Goal: Task Accomplishment & Management: Complete application form

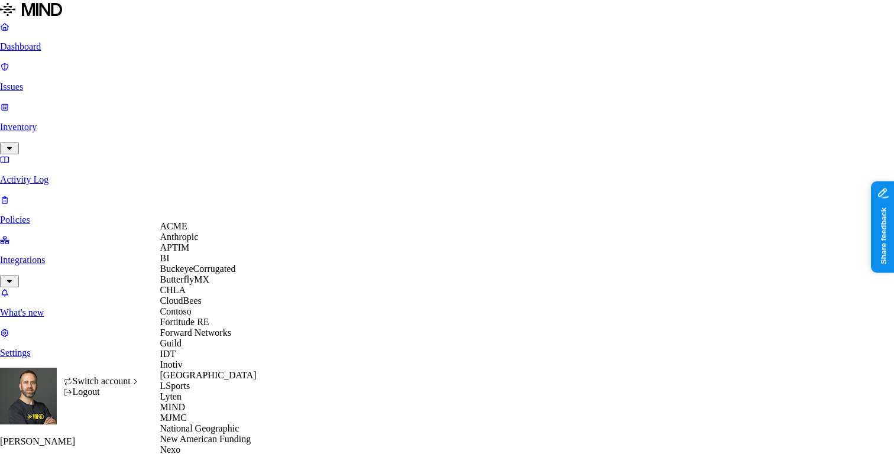
click at [199, 232] on div "ACME" at bounding box center [217, 226] width 115 height 11
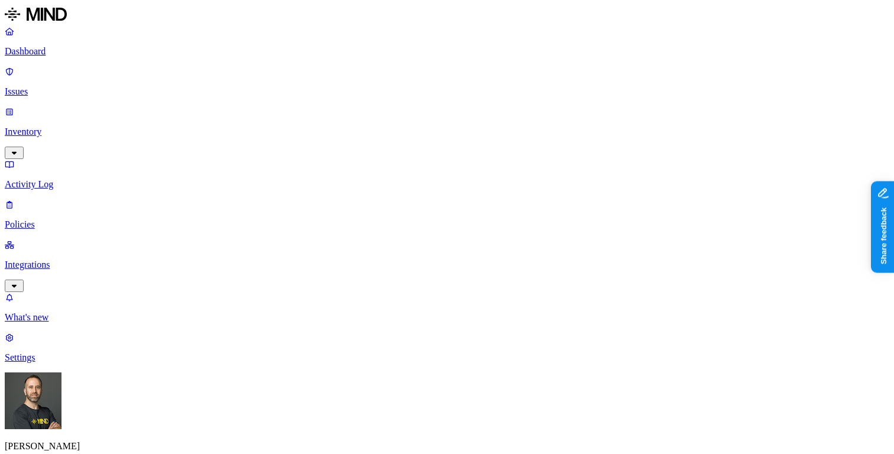
click at [60, 219] on p "Policies" at bounding box center [447, 224] width 885 height 11
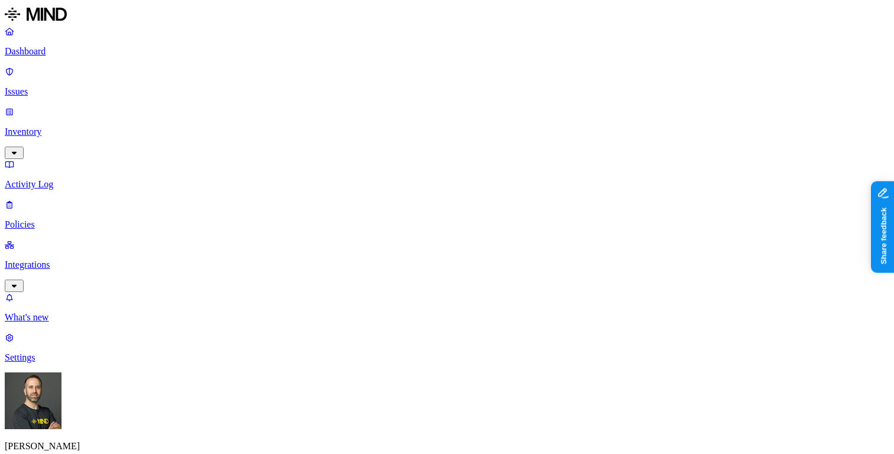
click at [415, 271] on label "Web Category" at bounding box center [401, 267] width 35 height 21
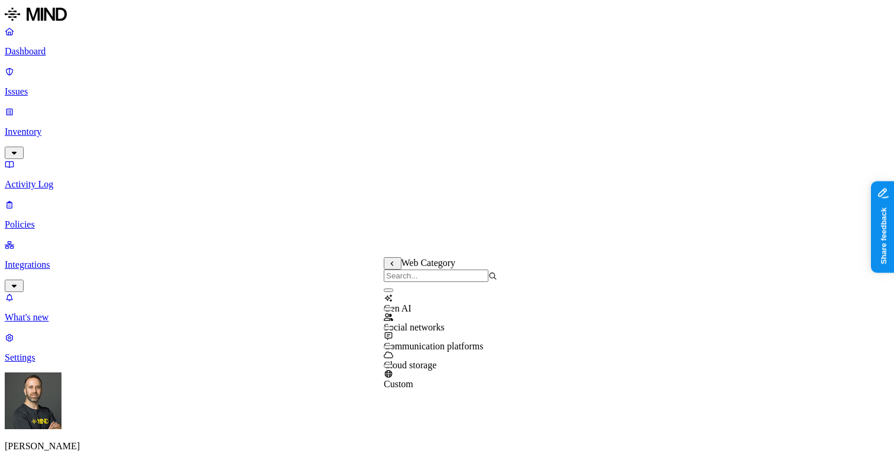
click at [393, 264] on icon at bounding box center [393, 264] width 8 height 7
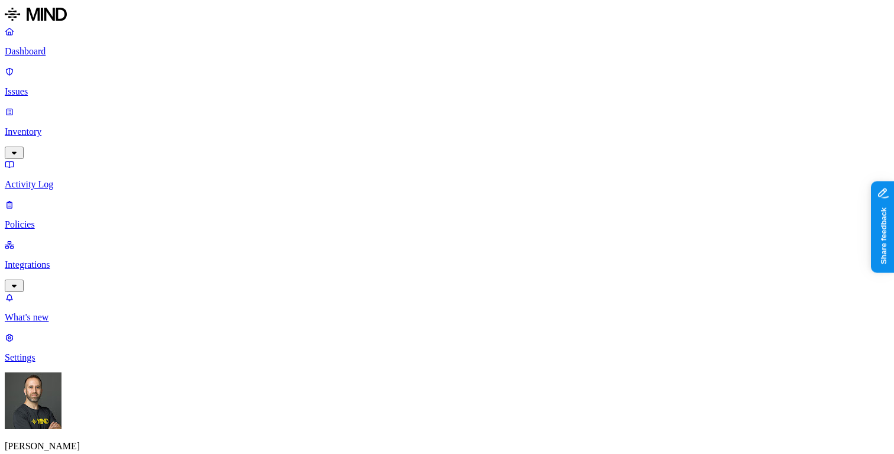
click at [399, 286] on label "Web Domain" at bounding box center [399, 286] width 31 height 21
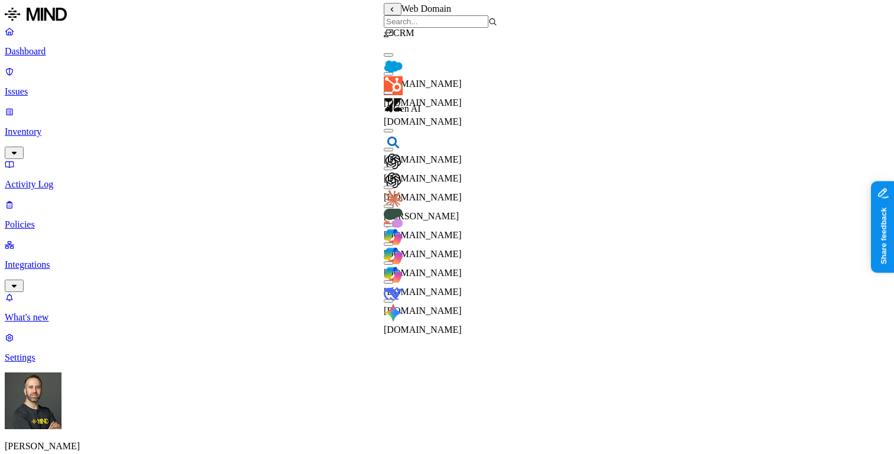
click at [393, 13] on icon at bounding box center [393, 10] width 8 height 7
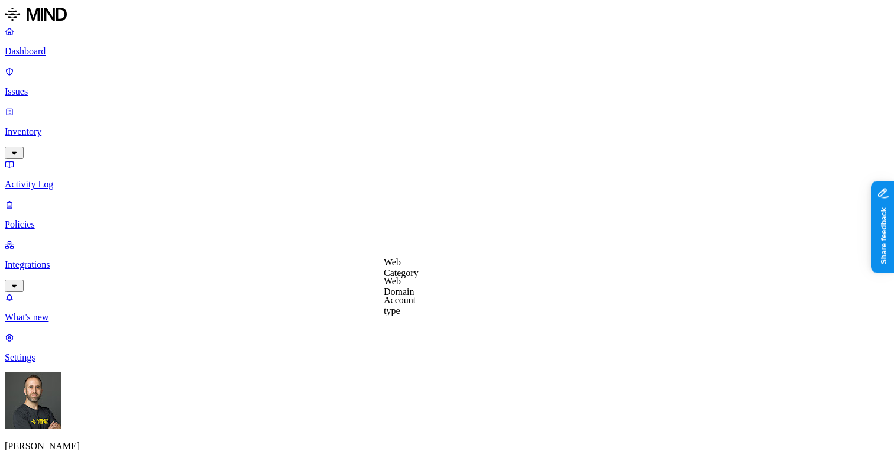
click at [415, 286] on label "Web Domain" at bounding box center [399, 286] width 31 height 21
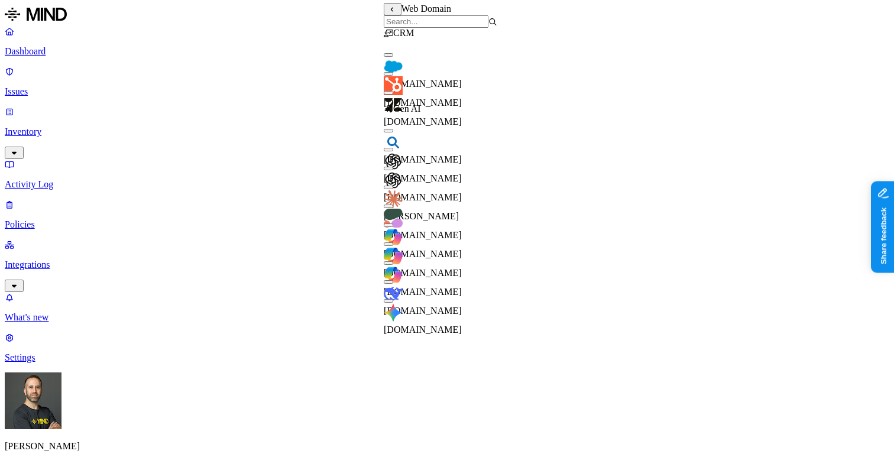
click at [392, 13] on icon at bounding box center [393, 10] width 8 height 7
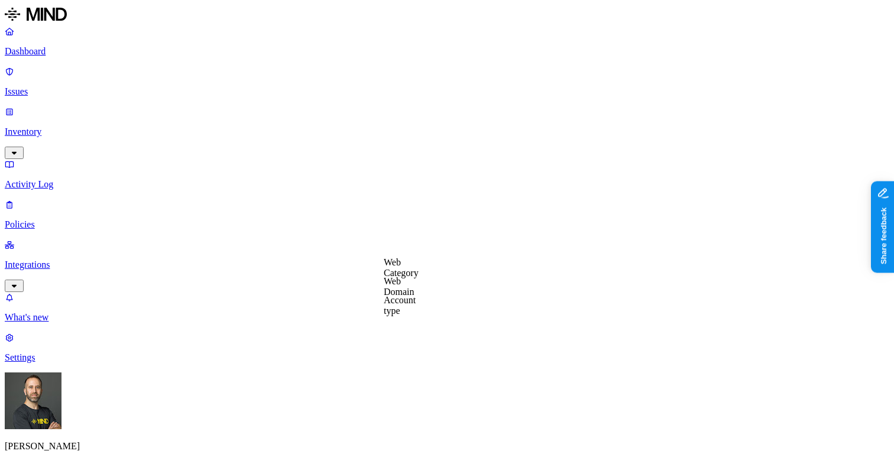
click at [58, 363] on p "Settings" at bounding box center [447, 357] width 885 height 11
click at [63, 50] on p "Dashboard" at bounding box center [447, 51] width 885 height 11
